Goal: Information Seeking & Learning: Compare options

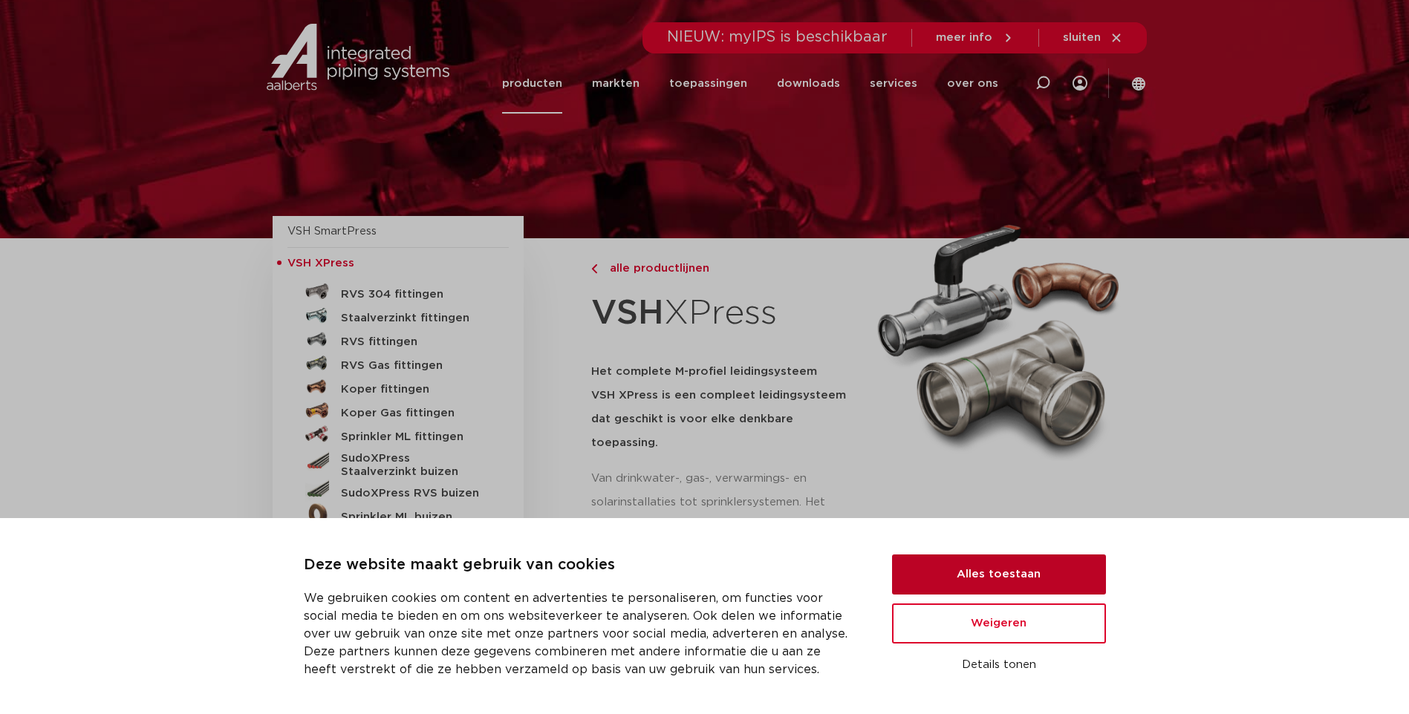
click at [1020, 573] on button "Alles toestaan" at bounding box center [999, 575] width 214 height 40
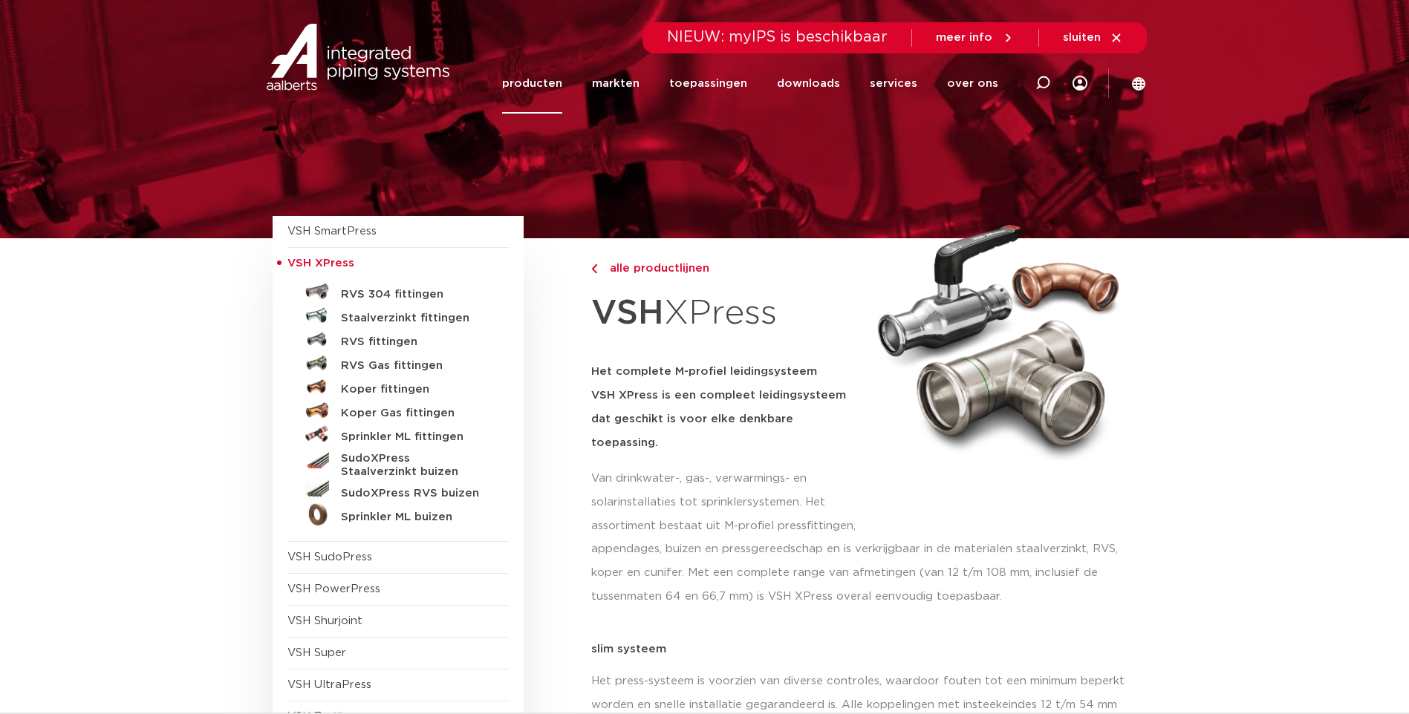
click at [548, 78] on link "producten" at bounding box center [532, 83] width 60 height 60
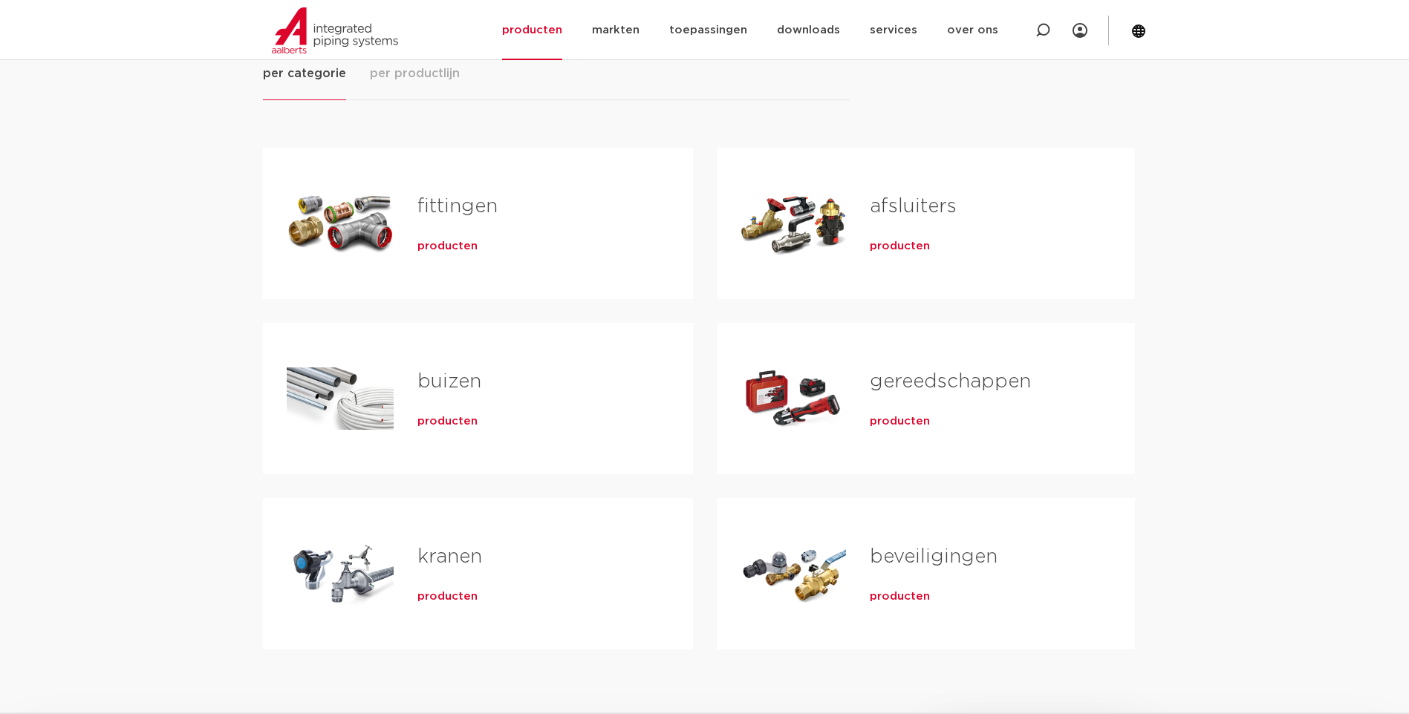
scroll to position [297, 0]
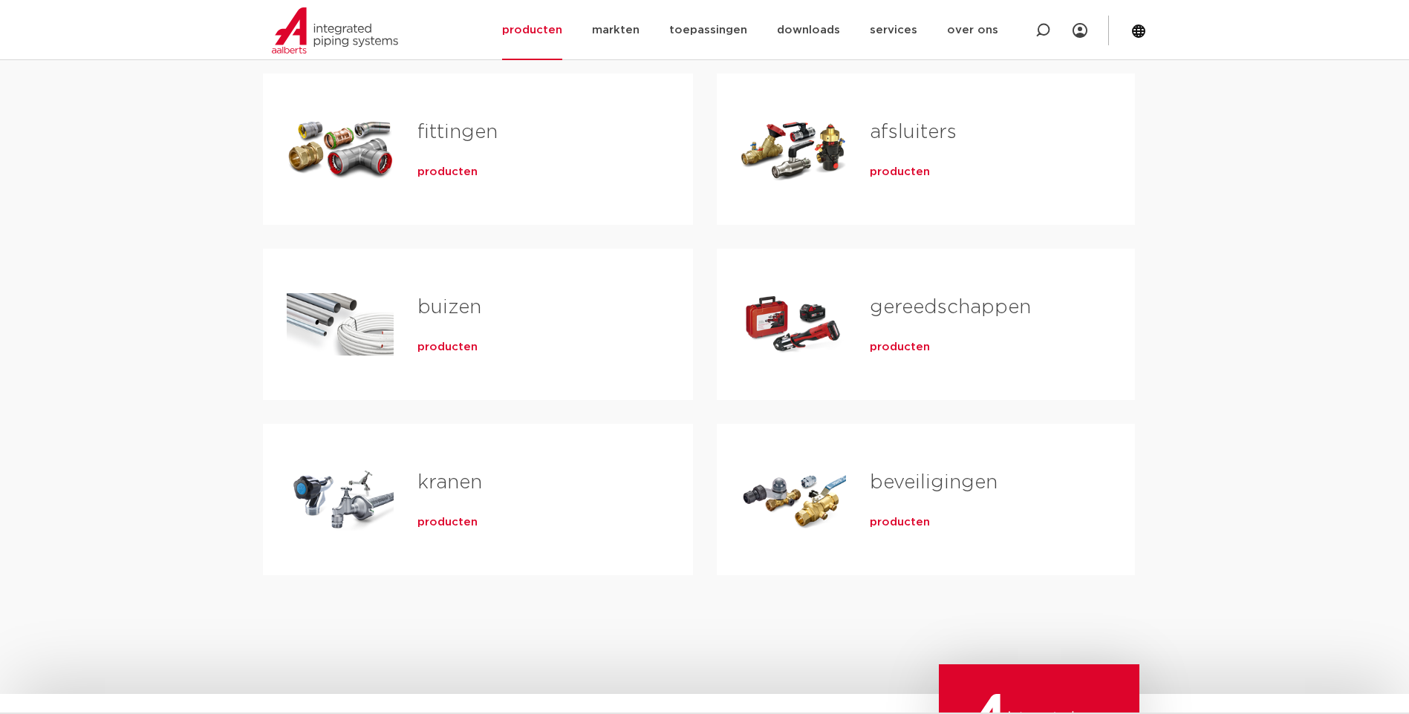
click at [867, 503] on div "beveiligingen producten" at bounding box center [978, 500] width 264 height 104
click at [887, 522] on span "producten" at bounding box center [900, 522] width 60 height 15
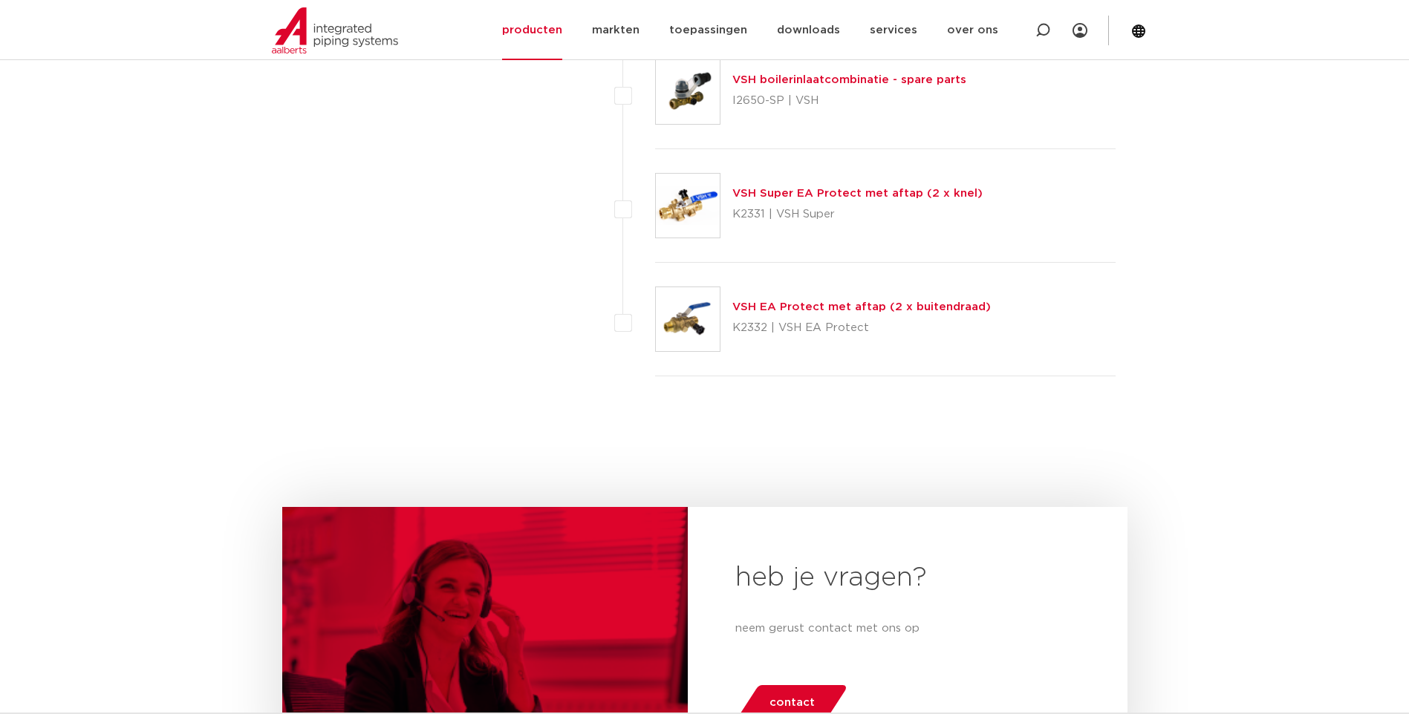
scroll to position [6832, 0]
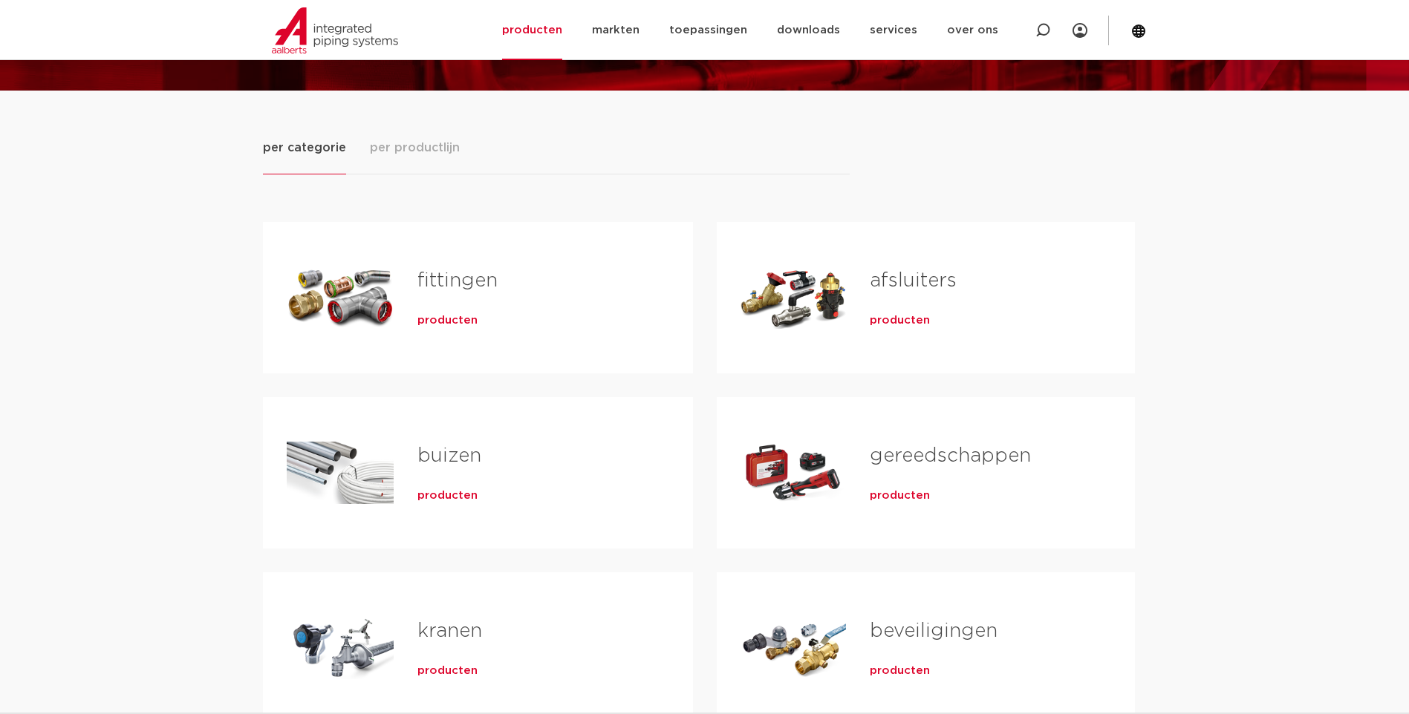
scroll to position [223, 0]
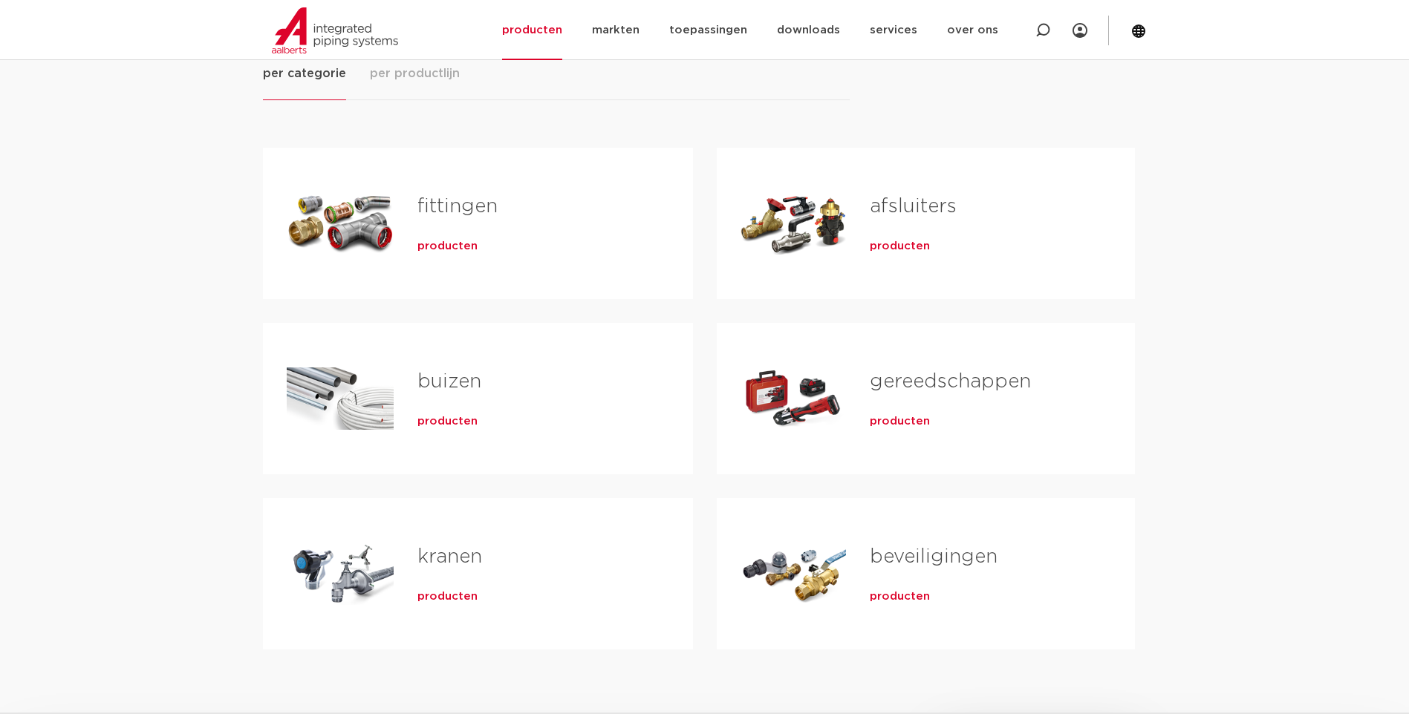
click at [449, 205] on link "fittingen" at bounding box center [457, 206] width 80 height 19
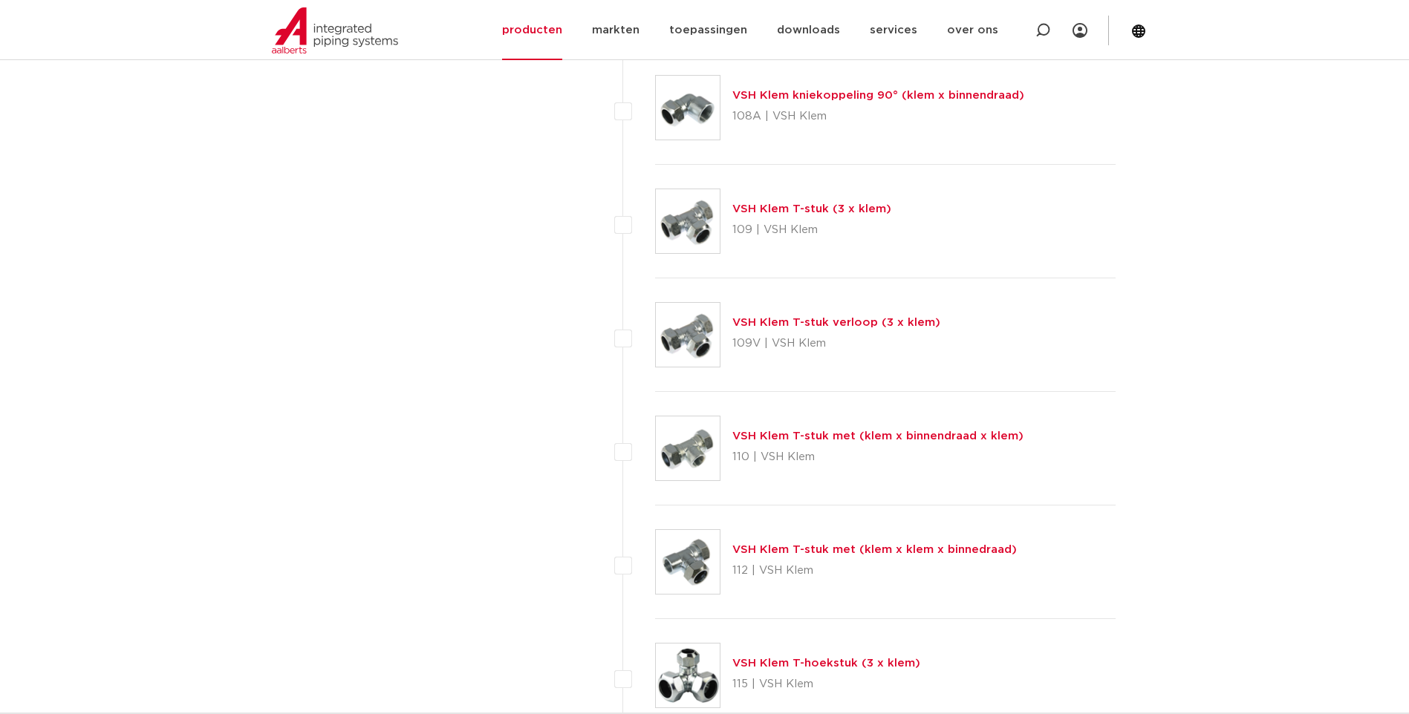
scroll to position [1262, 0]
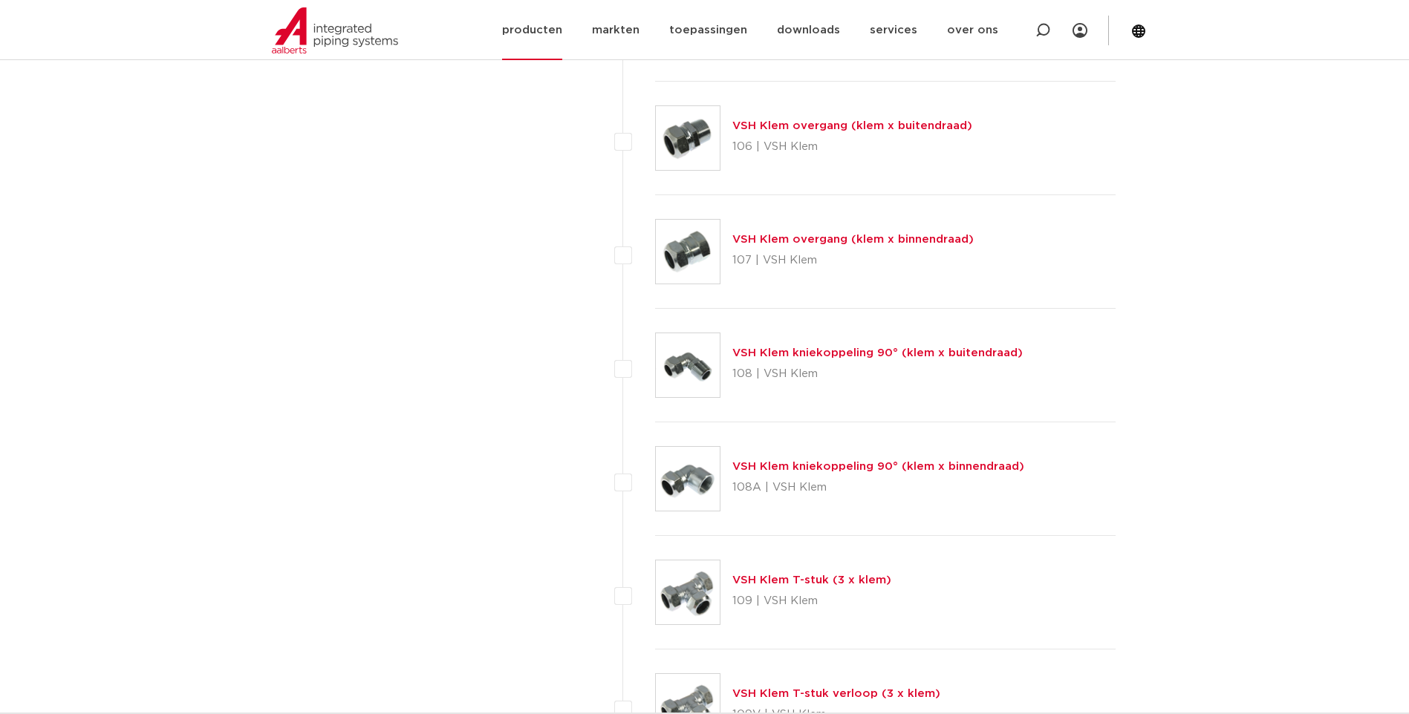
click at [538, 21] on link "producten" at bounding box center [532, 30] width 60 height 60
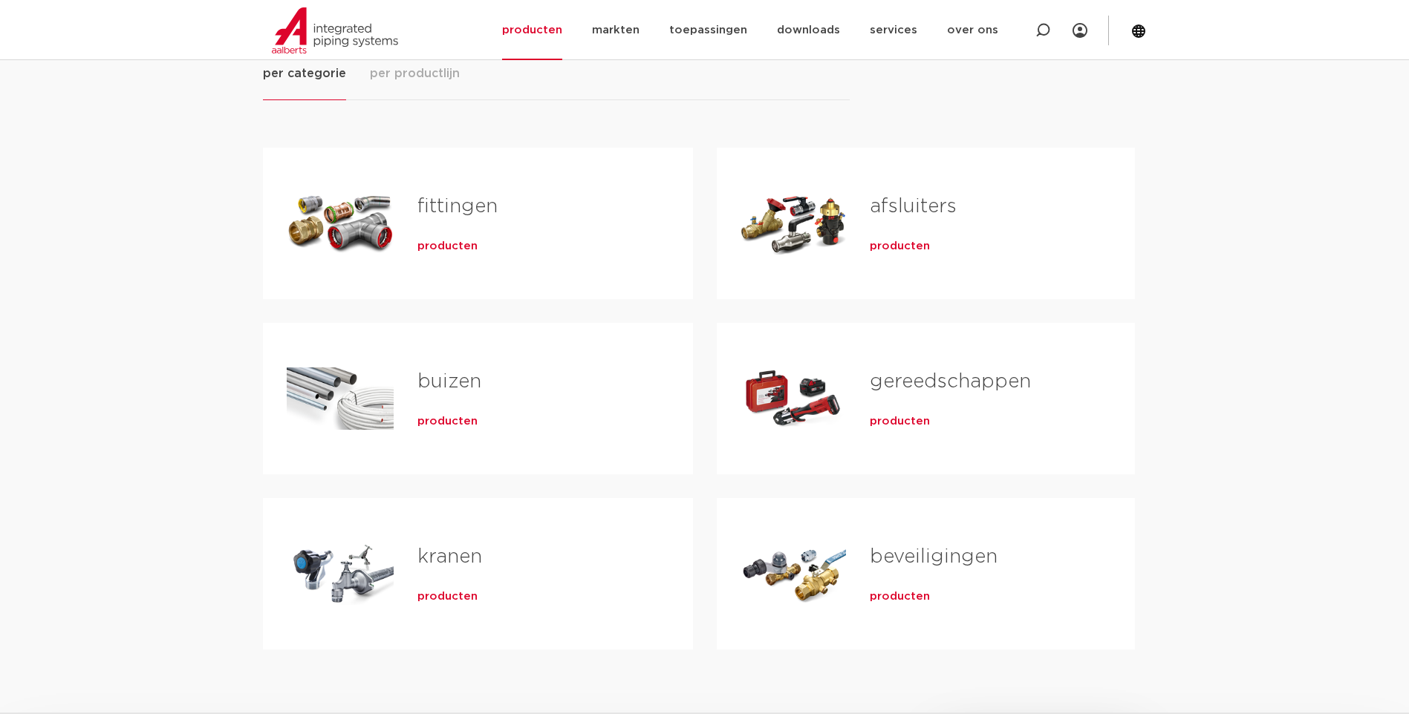
scroll to position [297, 0]
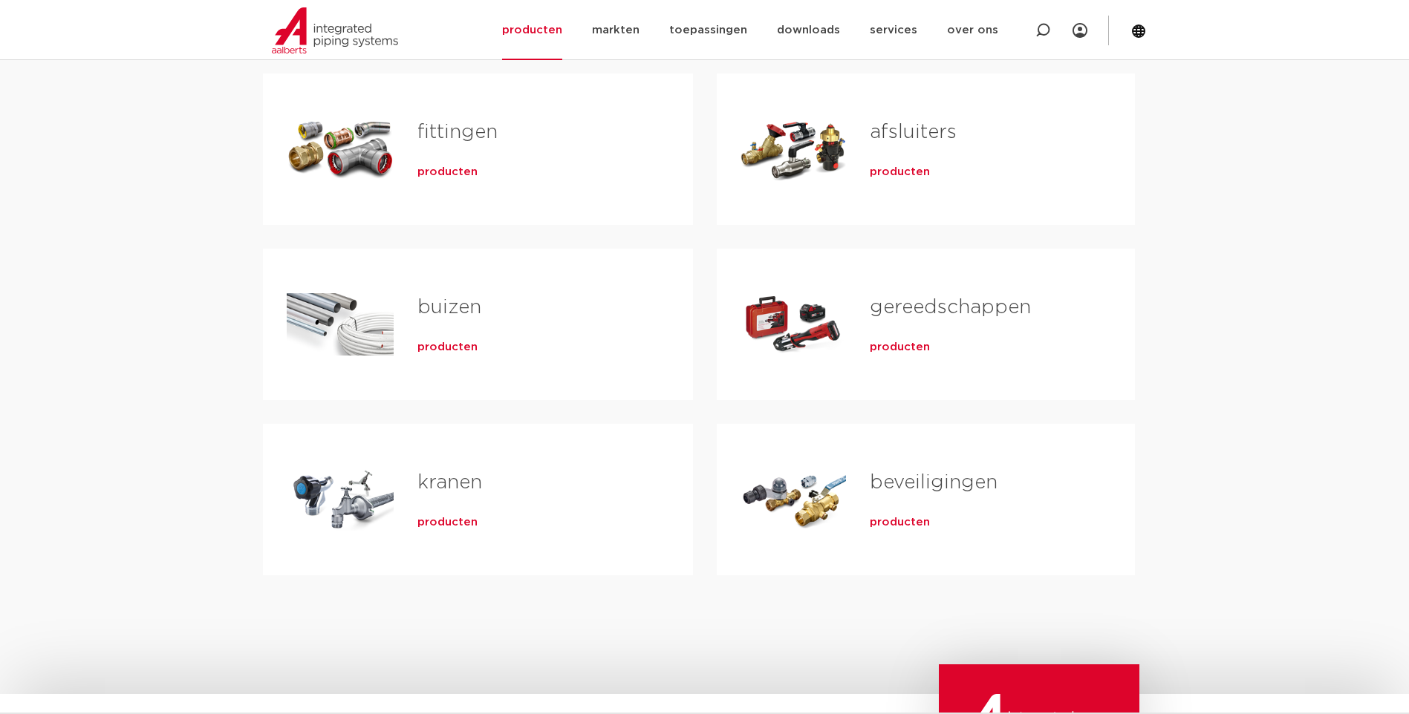
click at [429, 125] on link "fittingen" at bounding box center [457, 132] width 80 height 19
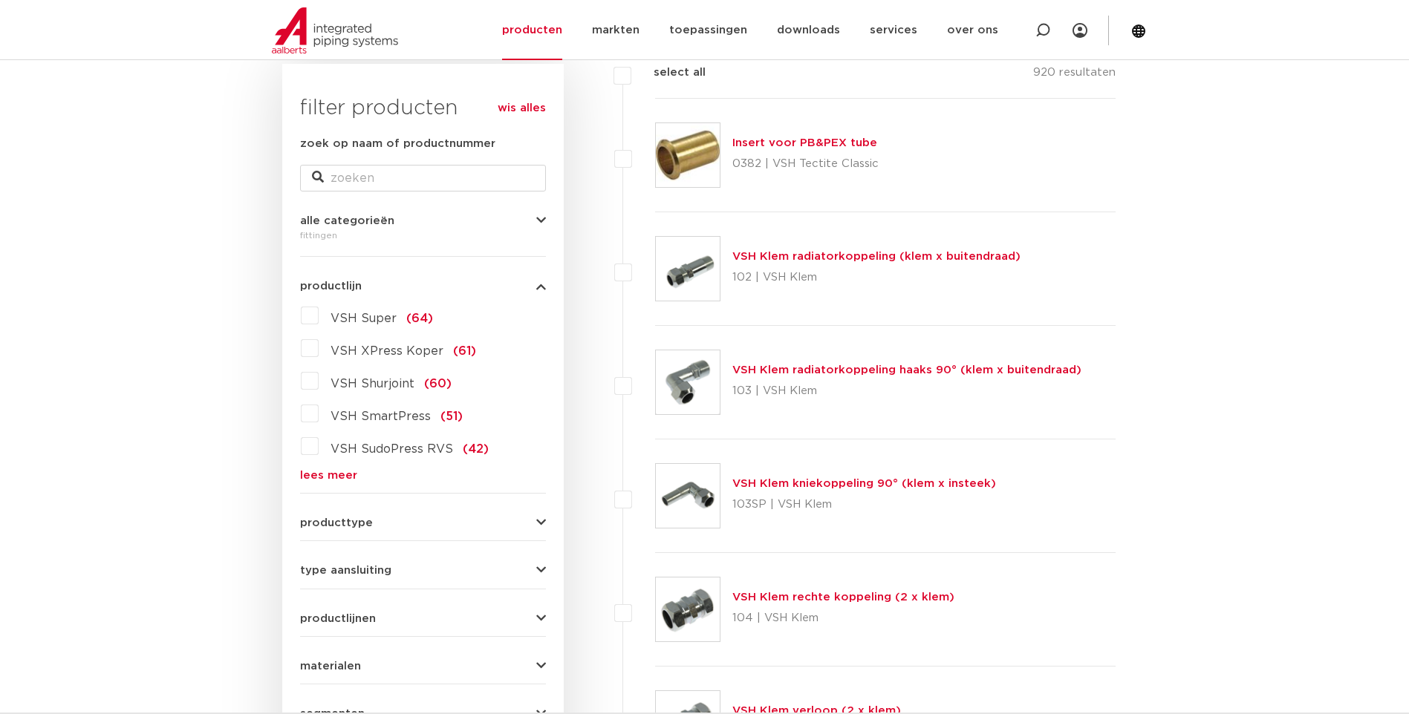
scroll to position [297, 0]
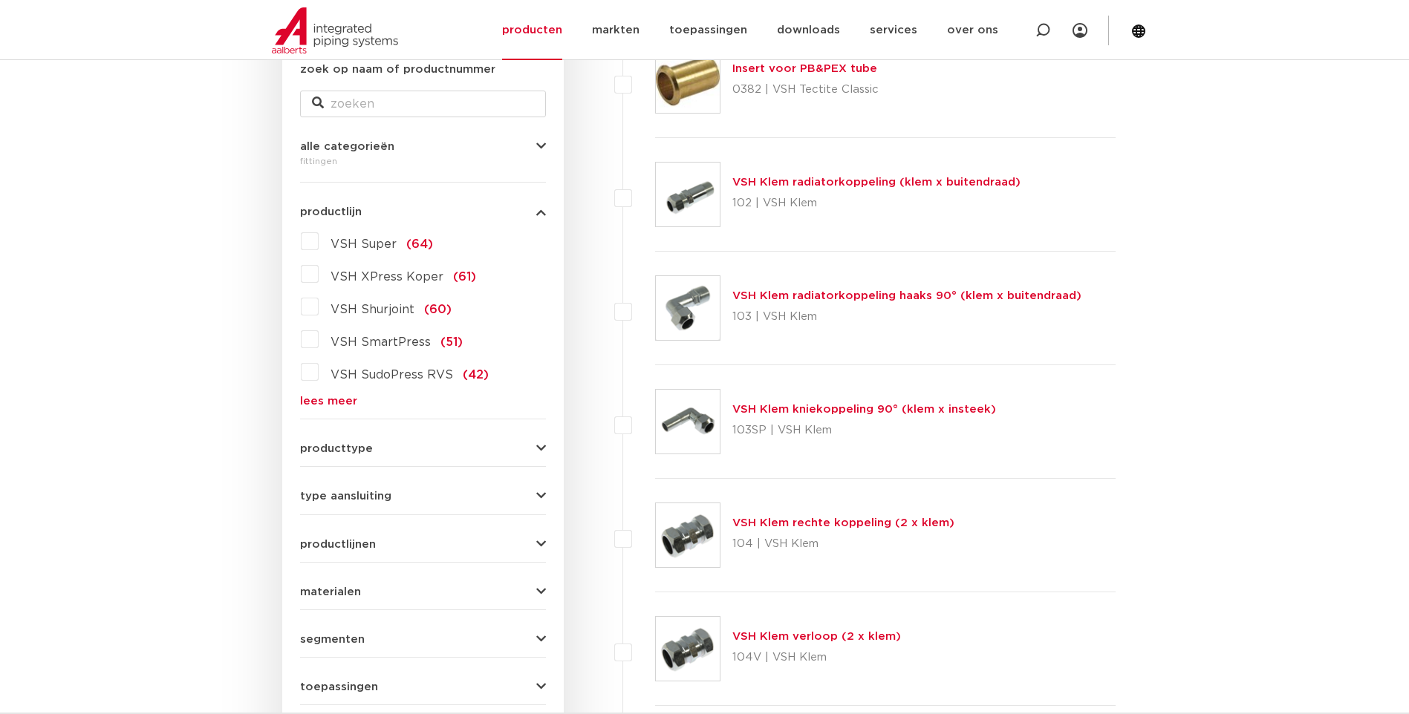
click at [326, 428] on form "zoek op naam of productnummer alle categorieën [GEOGRAPHIC_DATA] [GEOGRAPHIC_DA…" at bounding box center [423, 407] width 246 height 692
click at [333, 447] on span "producttype" at bounding box center [336, 448] width 73 height 11
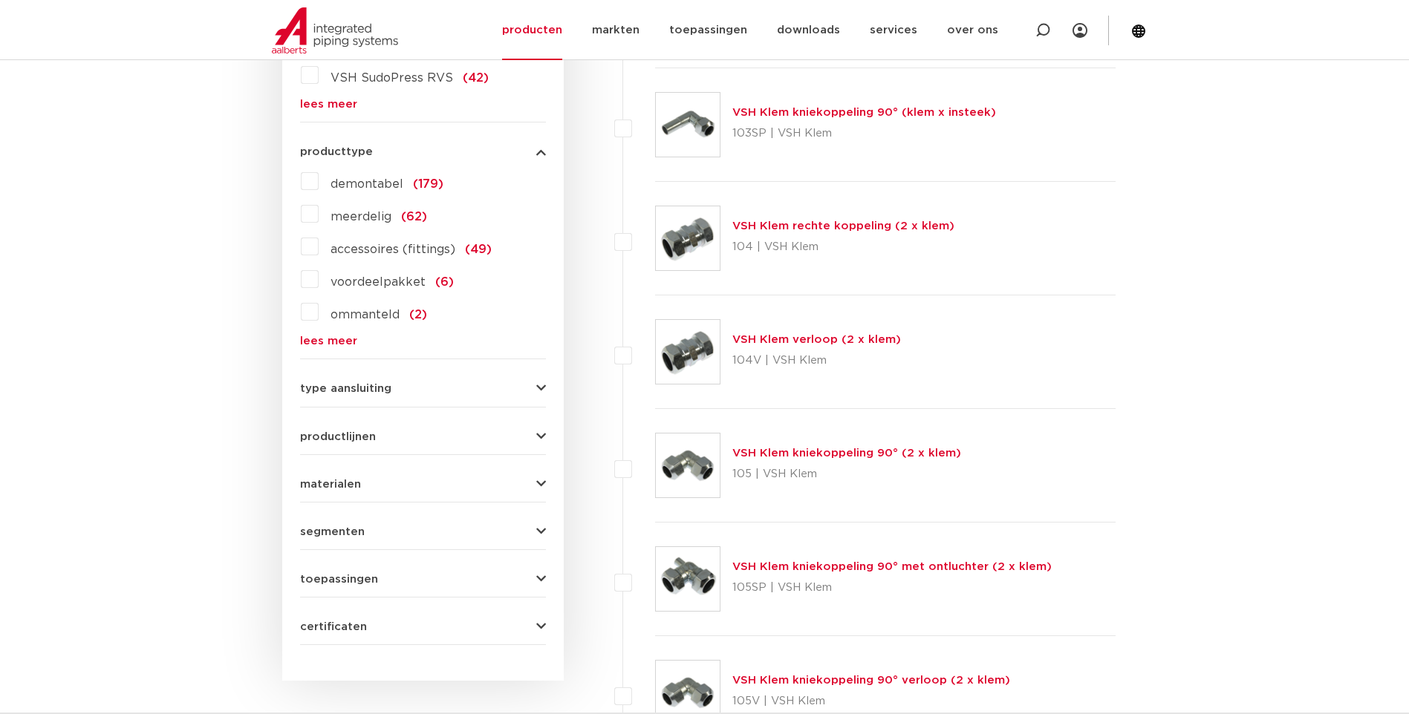
scroll to position [668, 0]
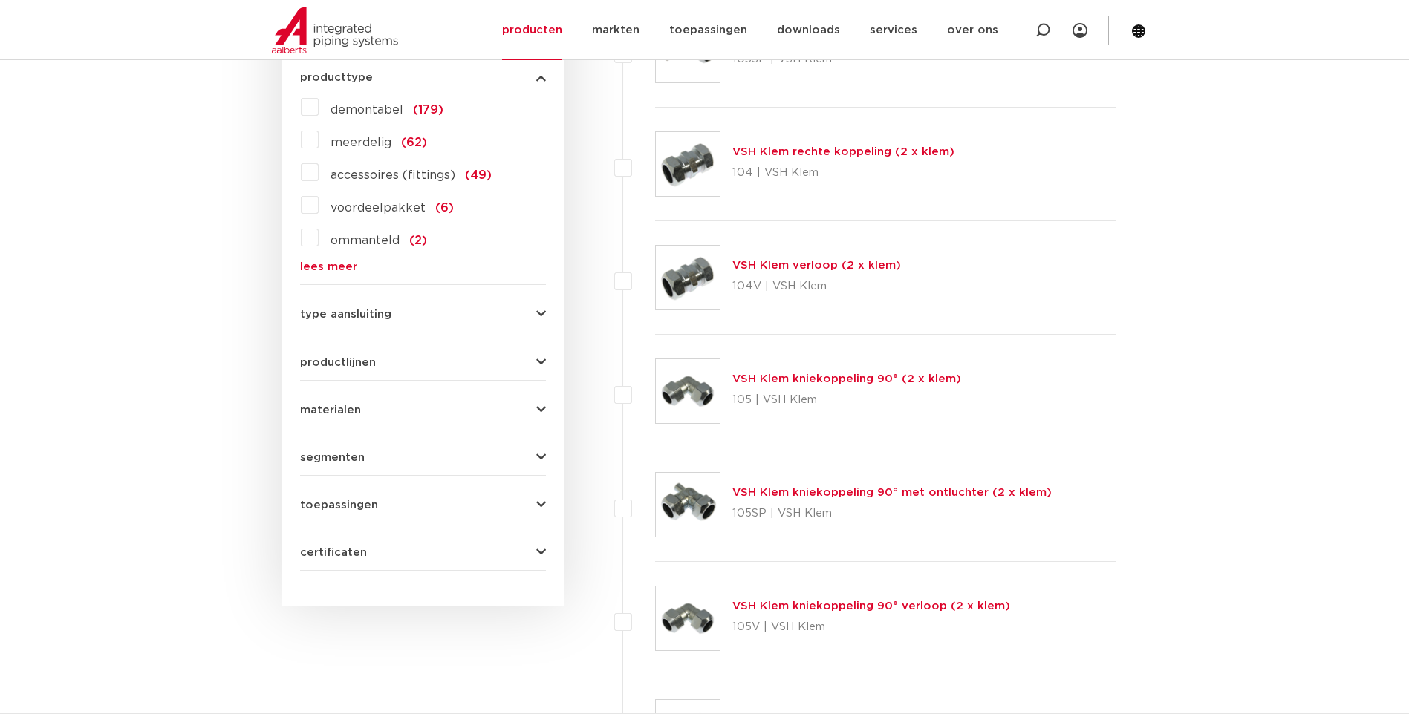
drag, startPoint x: 350, startPoint y: 313, endPoint x: 381, endPoint y: 323, distance: 32.9
click at [350, 312] on span "type aansluiting" at bounding box center [345, 314] width 91 height 11
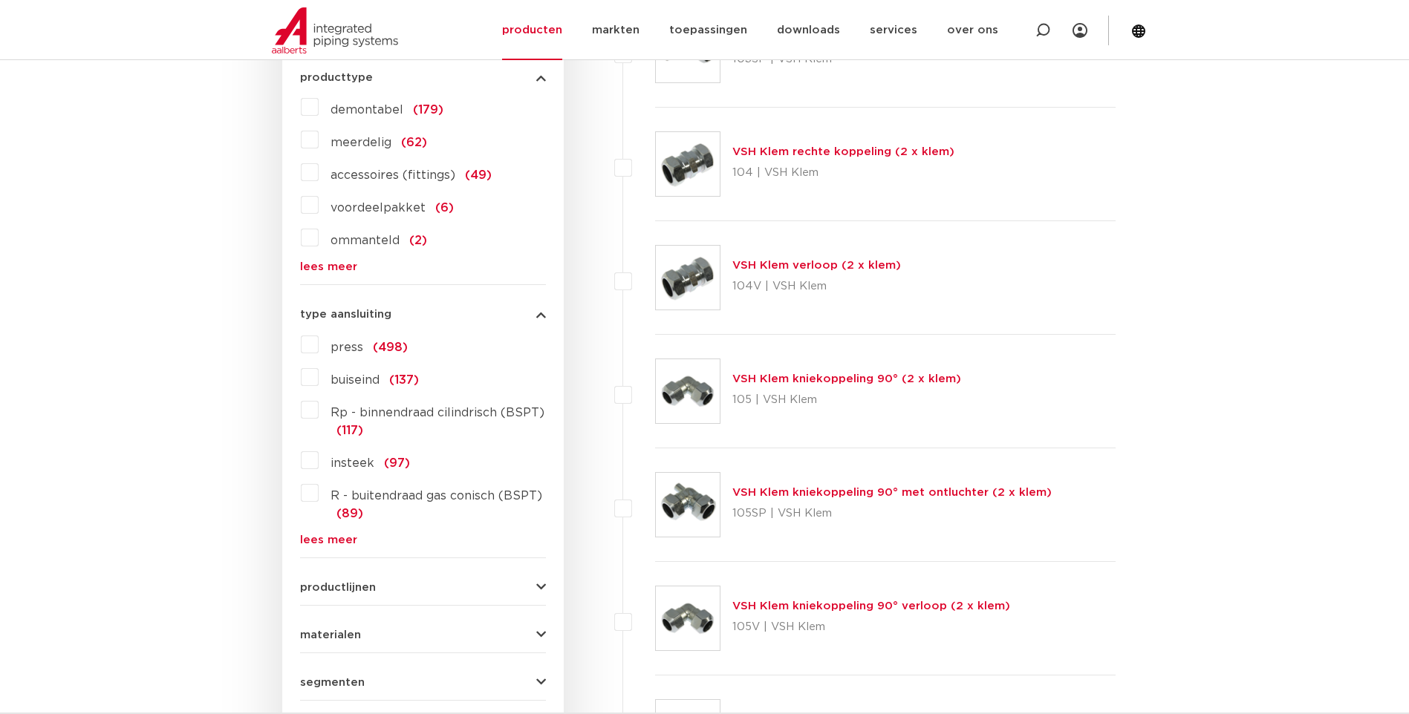
click at [358, 342] on span "press" at bounding box center [346, 348] width 33 height 12
click at [0, 0] on input "press (498)" at bounding box center [0, 0] width 0 height 0
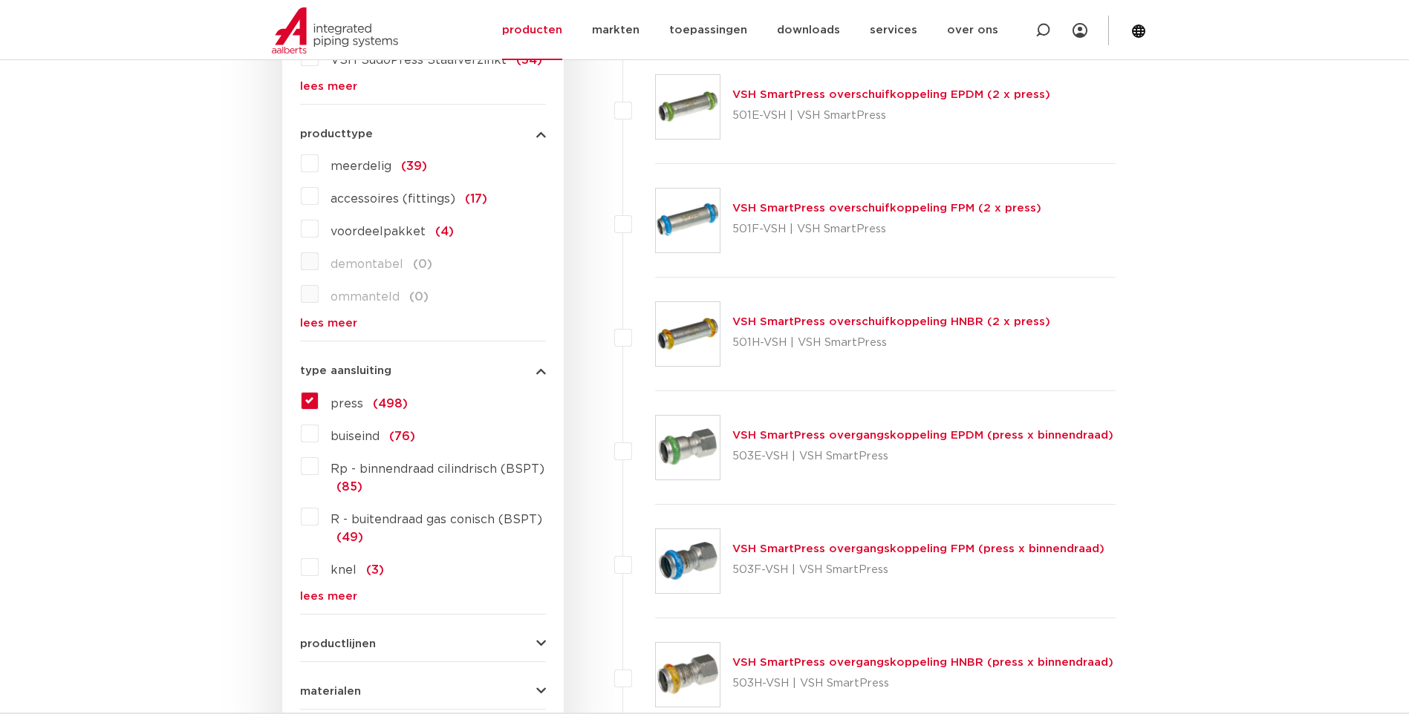
scroll to position [835, 0]
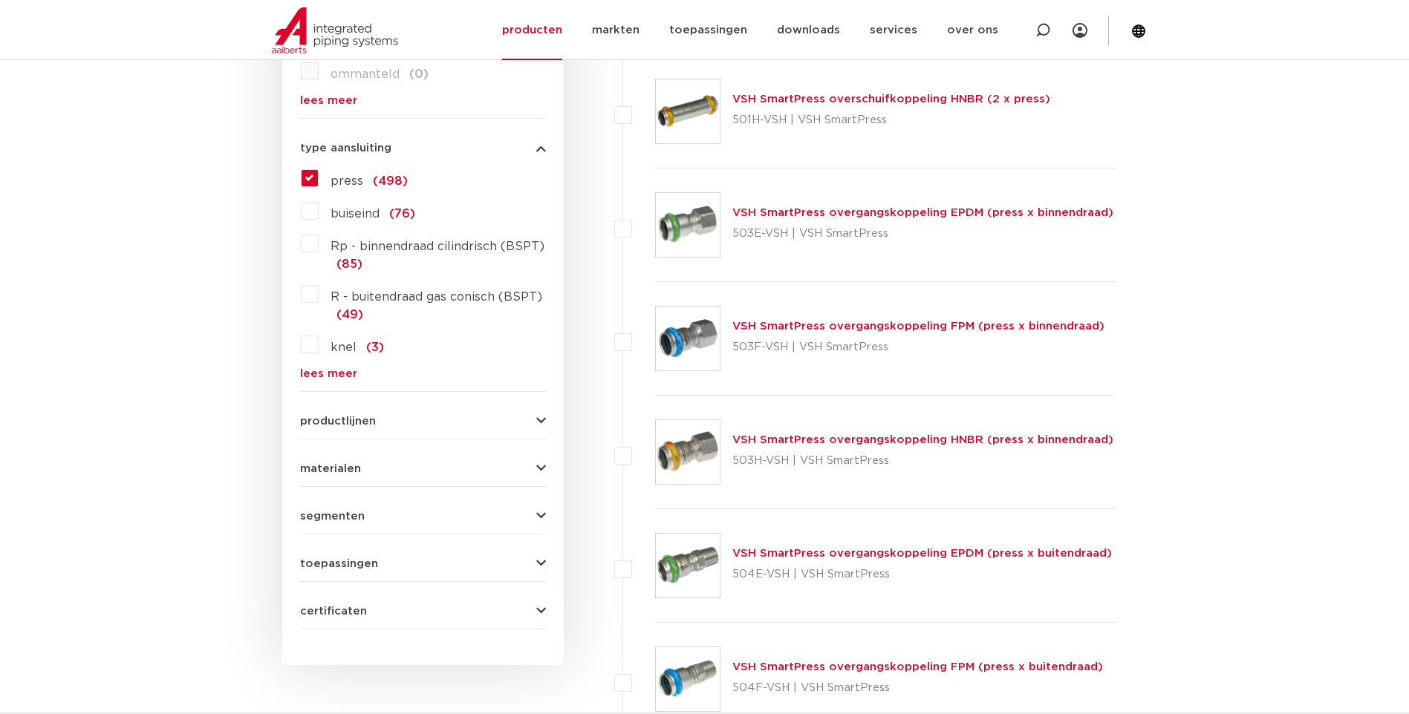
click at [352, 463] on span "materialen" at bounding box center [330, 468] width 61 height 11
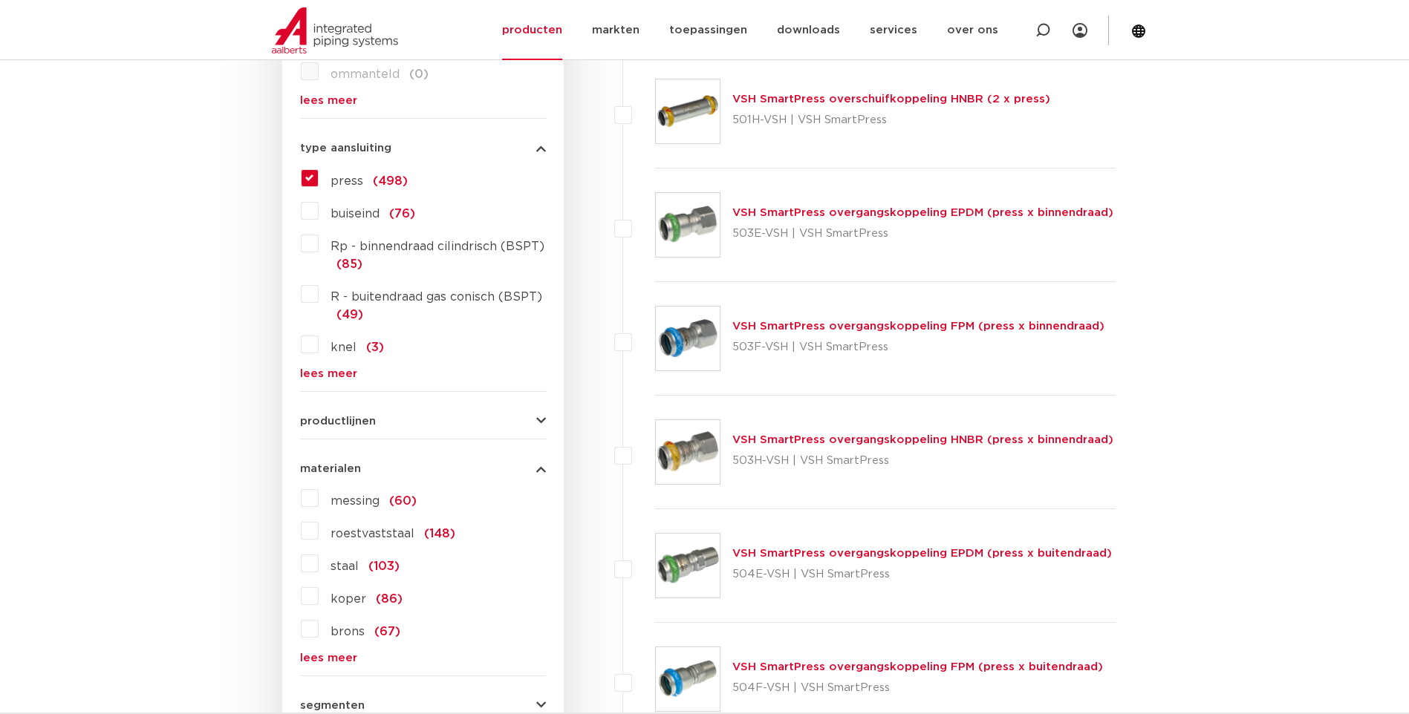
click at [337, 597] on span "koper" at bounding box center [348, 599] width 36 height 12
click at [0, 0] on input "koper (86)" at bounding box center [0, 0] width 0 height 0
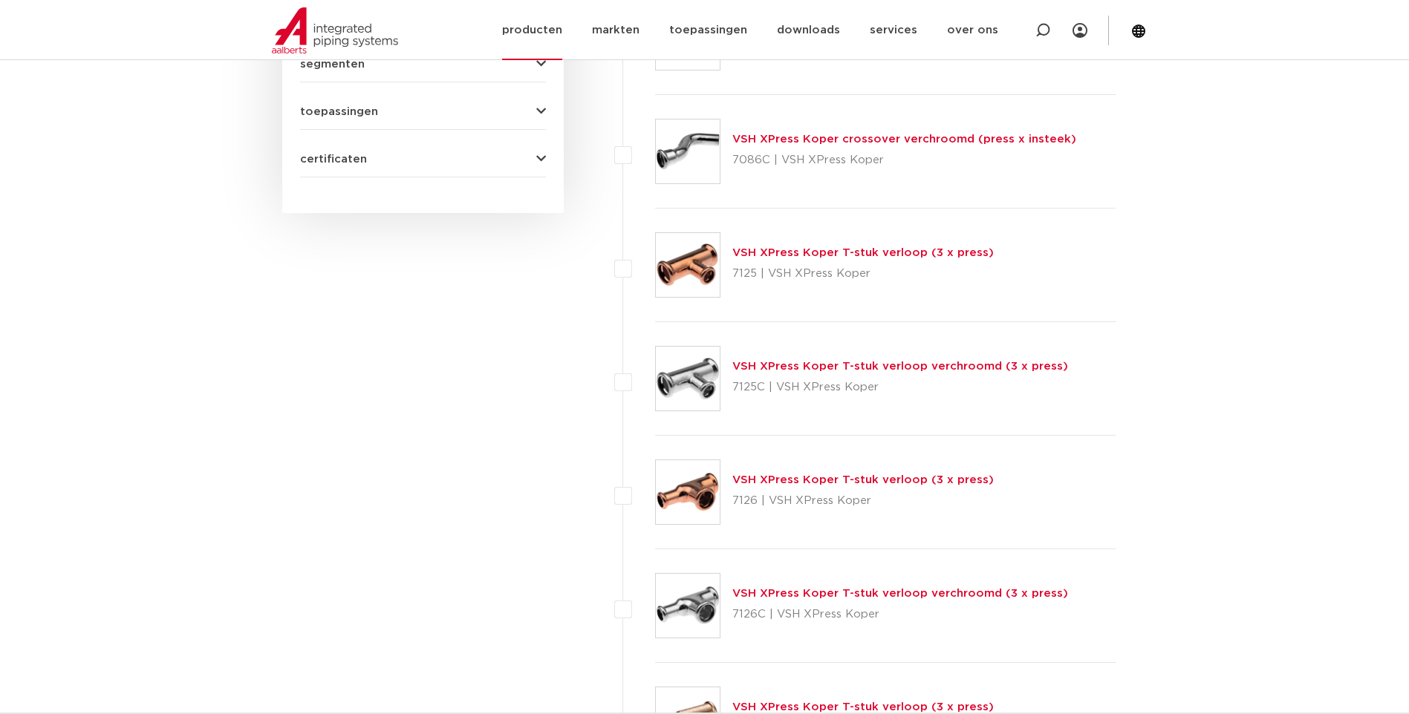
scroll to position [3700, 0]
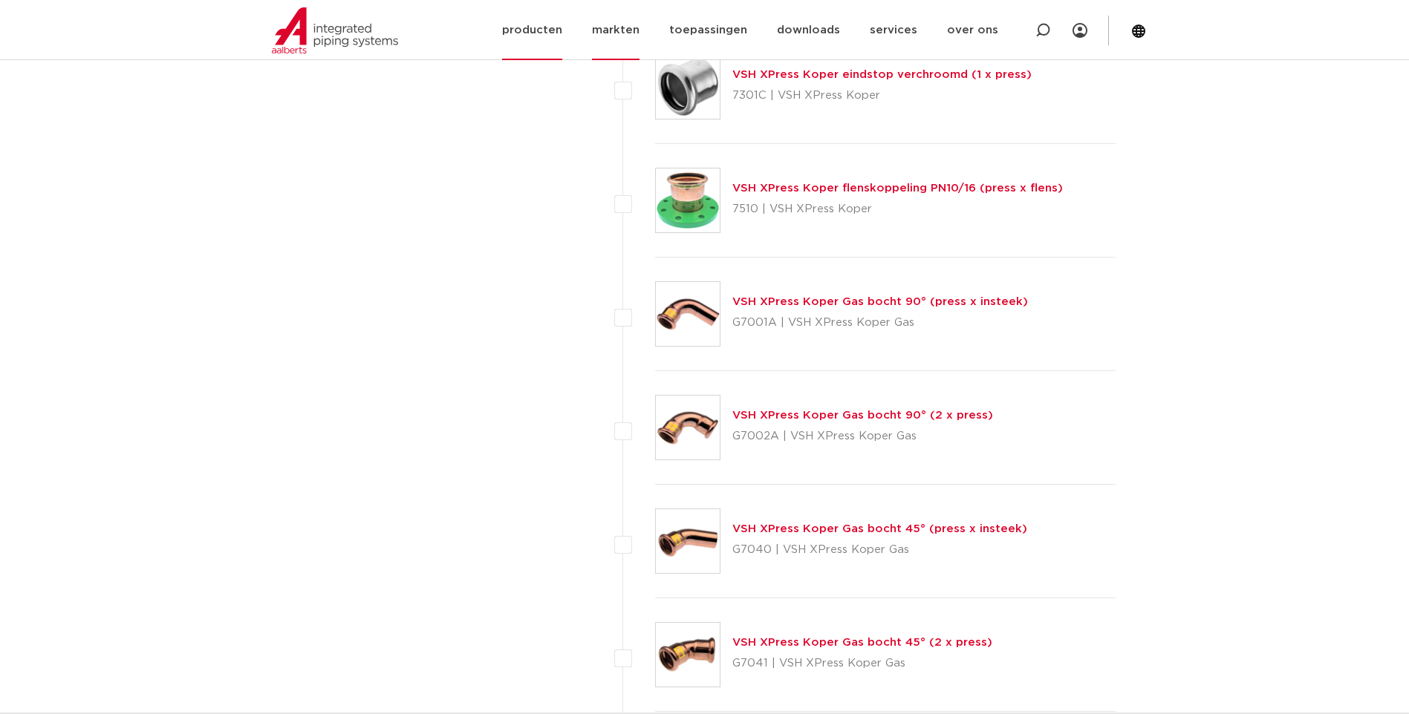
click at [639, 25] on link "markten" at bounding box center [616, 30] width 48 height 60
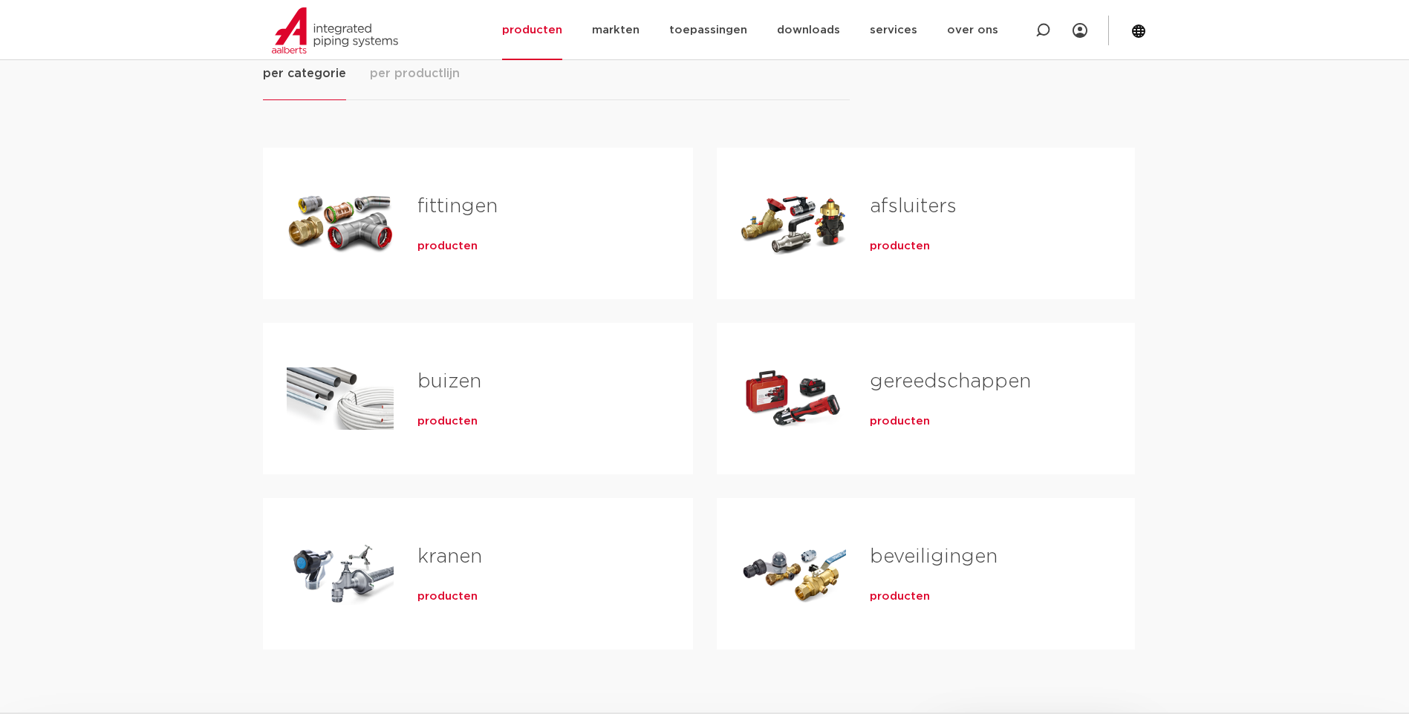
scroll to position [223, 0]
click at [939, 558] on link "beveiligingen" at bounding box center [934, 556] width 128 height 19
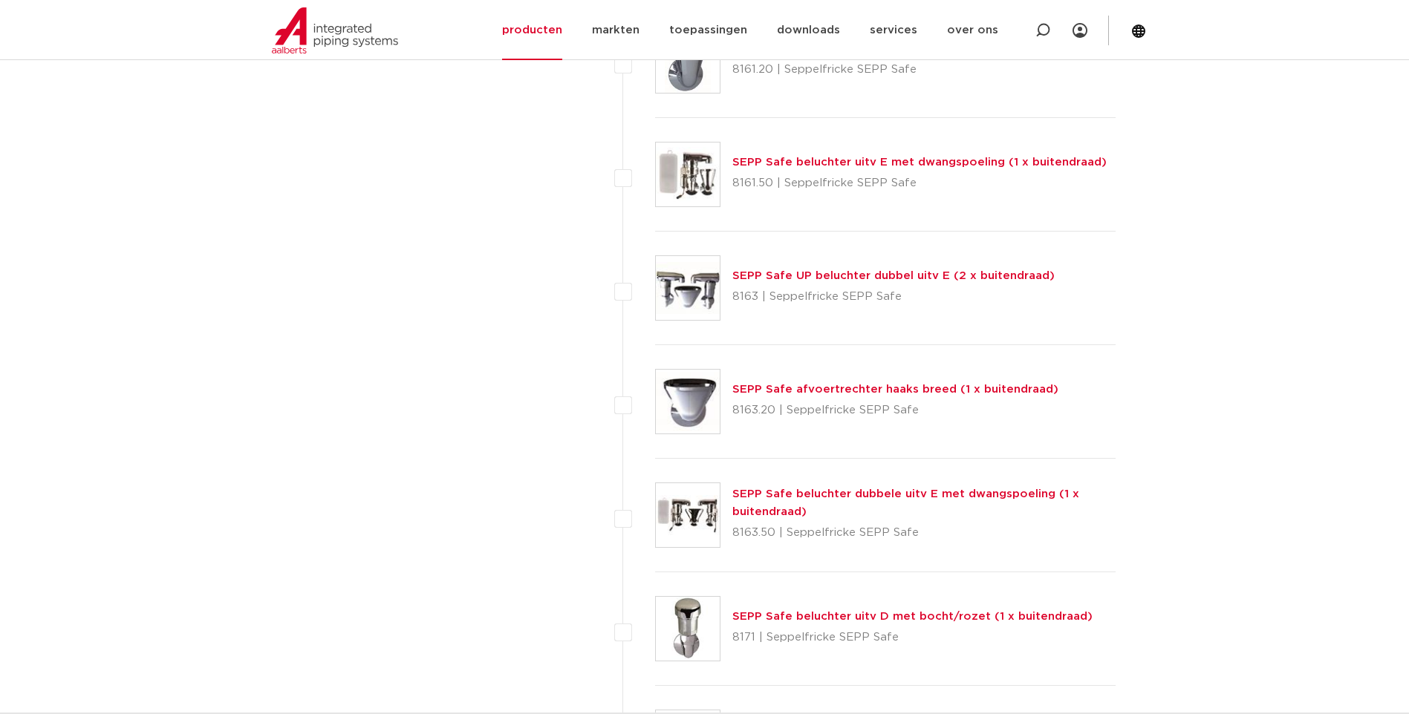
scroll to position [4442, 0]
